Goal: Subscribe to service/newsletter

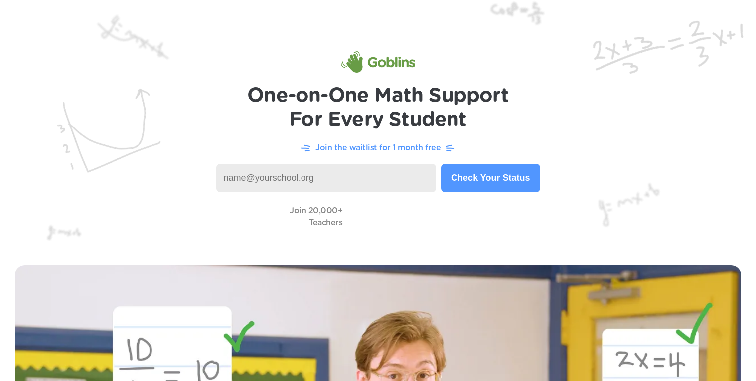
click at [457, 173] on button "Check Your Status" at bounding box center [490, 178] width 99 height 28
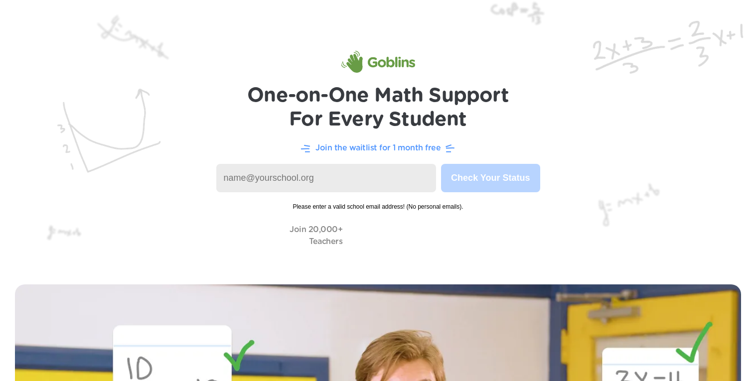
click at [412, 176] on input at bounding box center [326, 178] width 220 height 28
click at [488, 220] on img at bounding box center [378, 135] width 756 height 270
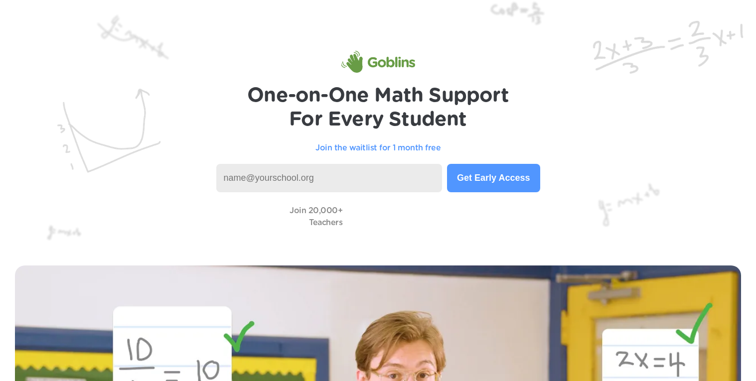
click at [479, 176] on button "Get Early Access" at bounding box center [493, 178] width 93 height 28
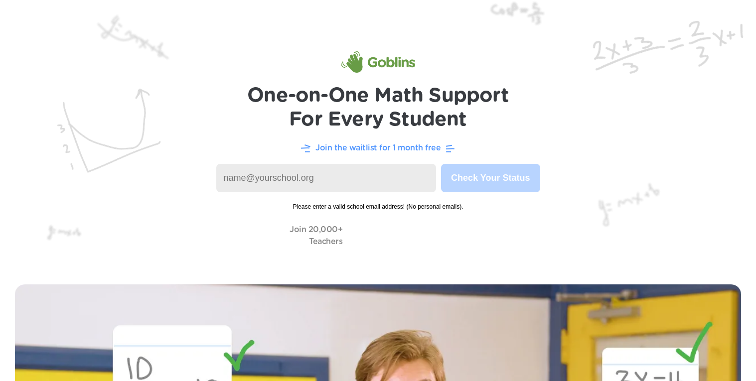
click at [388, 182] on input at bounding box center [326, 178] width 220 height 28
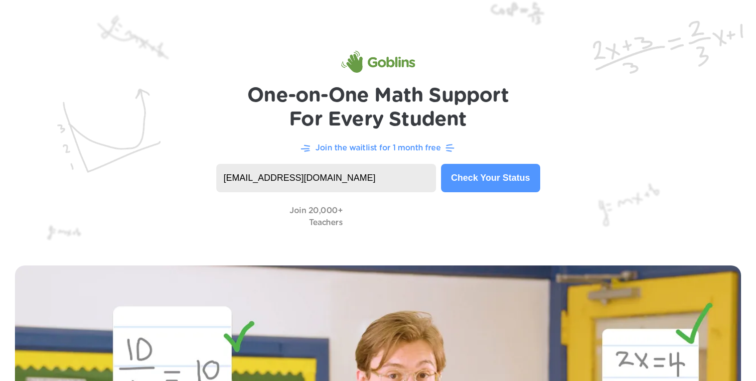
type input "tasex326@learner.dvusd.org"
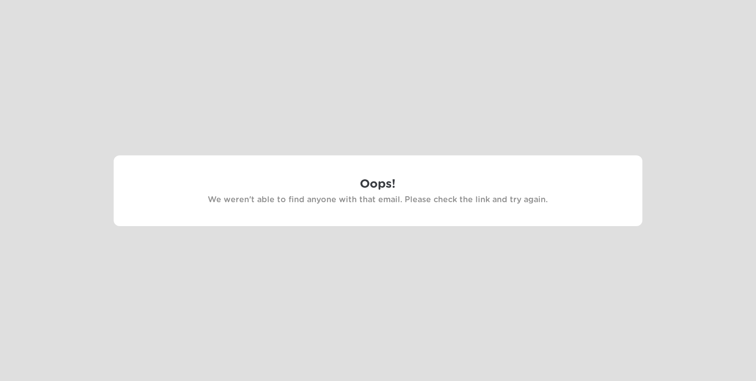
click at [301, 144] on div at bounding box center [378, 190] width 756 height 381
